Goal: Navigation & Orientation: Find specific page/section

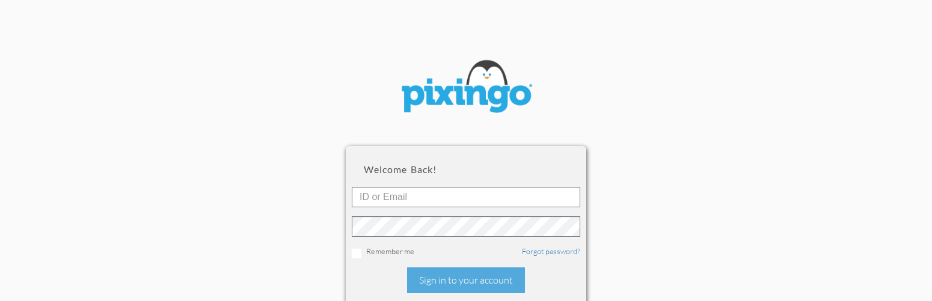
scroll to position [81, 0]
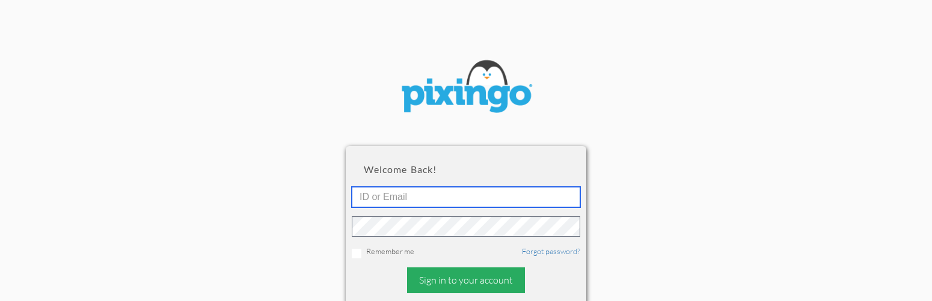
type input "[EMAIL_ADDRESS][DOMAIN_NAME]"
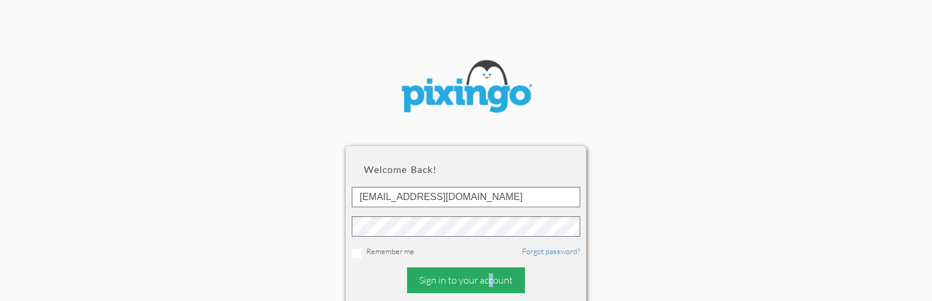
type textarea "o"
click at [454, 275] on div "Sign in to your account" at bounding box center [466, 281] width 118 height 26
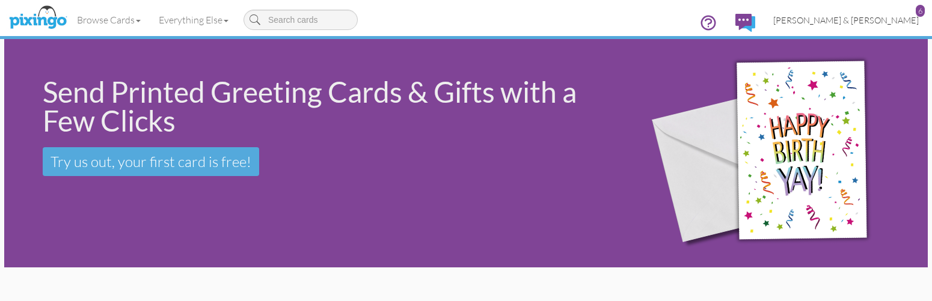
click at [892, 20] on span "[PERSON_NAME] & [PERSON_NAME]" at bounding box center [847, 20] width 146 height 10
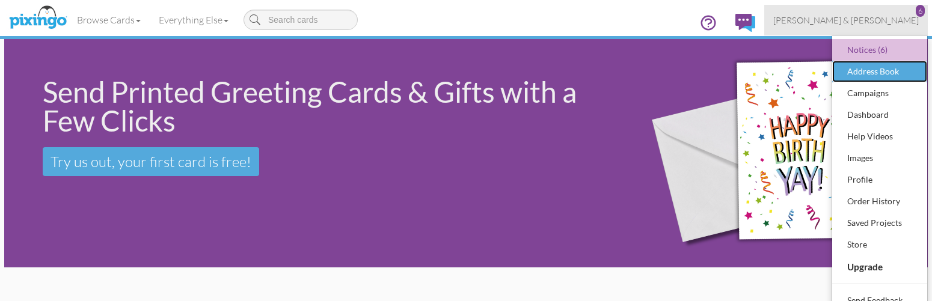
click at [870, 72] on div "Address Book" at bounding box center [880, 72] width 71 height 18
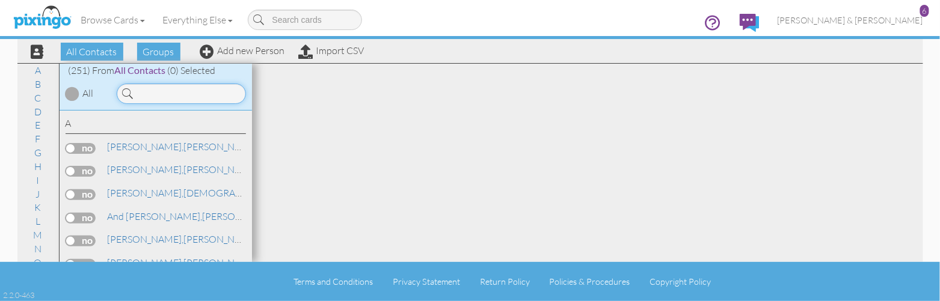
click at [148, 90] on input at bounding box center [181, 94] width 129 height 20
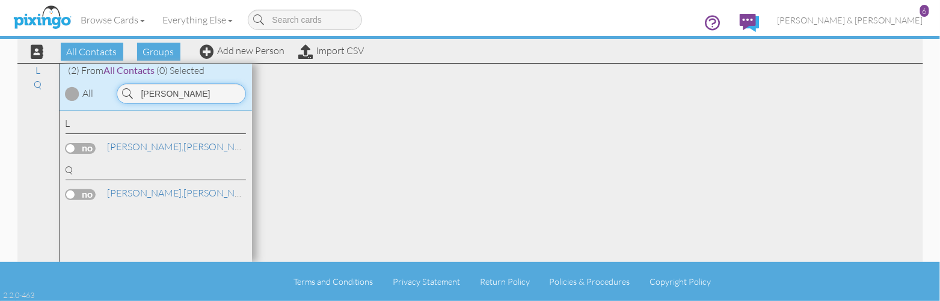
type input "J"
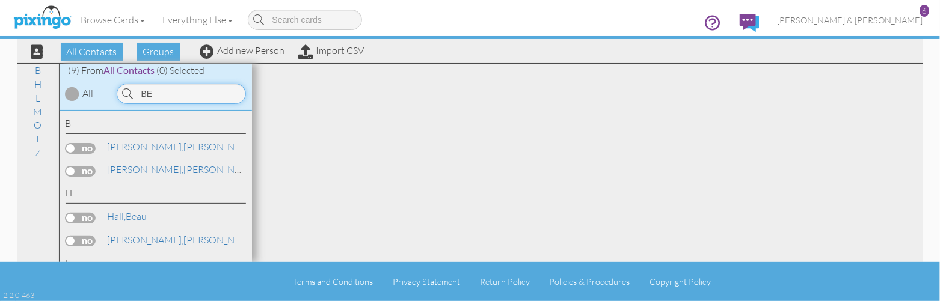
type input "B"
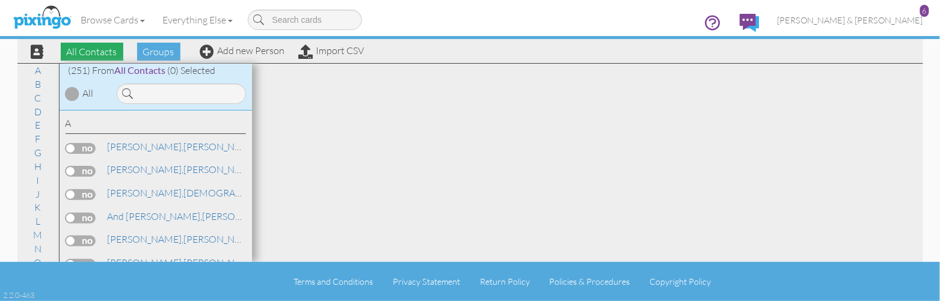
click at [106, 58] on span "All Contacts" at bounding box center [92, 52] width 63 height 18
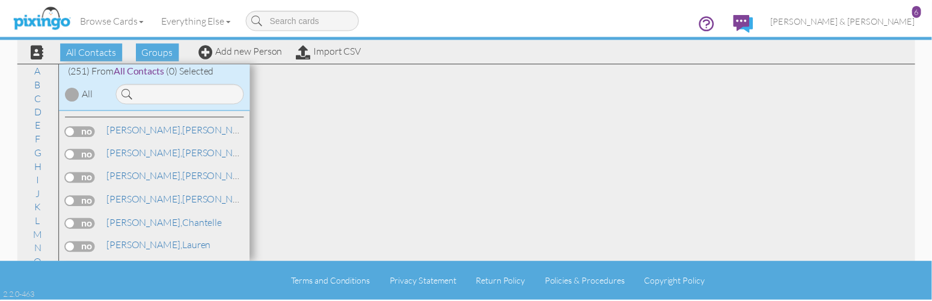
scroll to position [383, 0]
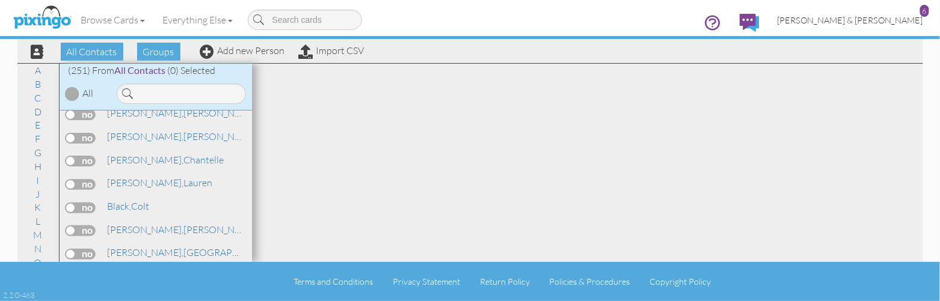
click at [915, 11] on link "[PERSON_NAME] & [PERSON_NAME] 6" at bounding box center [851, 20] width 164 height 31
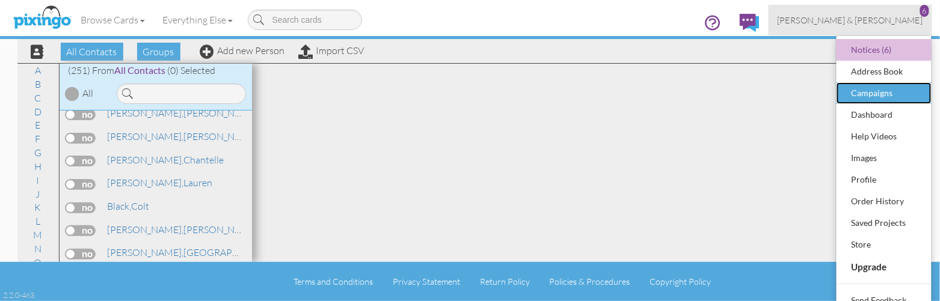
click at [893, 90] on div "Campaigns" at bounding box center [884, 93] width 71 height 18
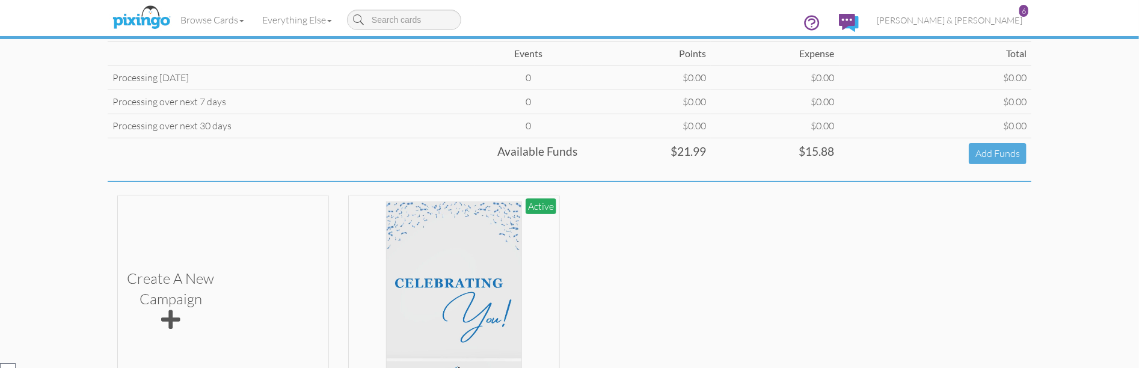
scroll to position [239, 0]
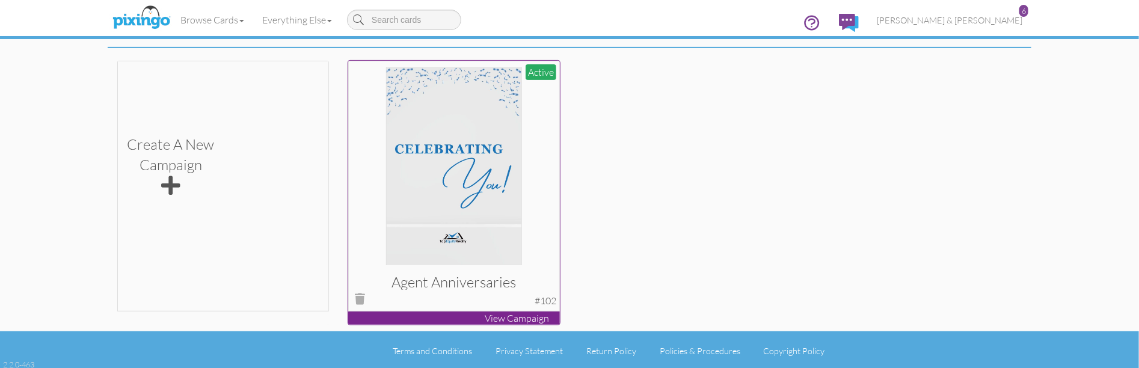
click at [520, 301] on p "View Campaign" at bounding box center [454, 319] width 212 height 14
